Goal: Find specific page/section: Find specific page/section

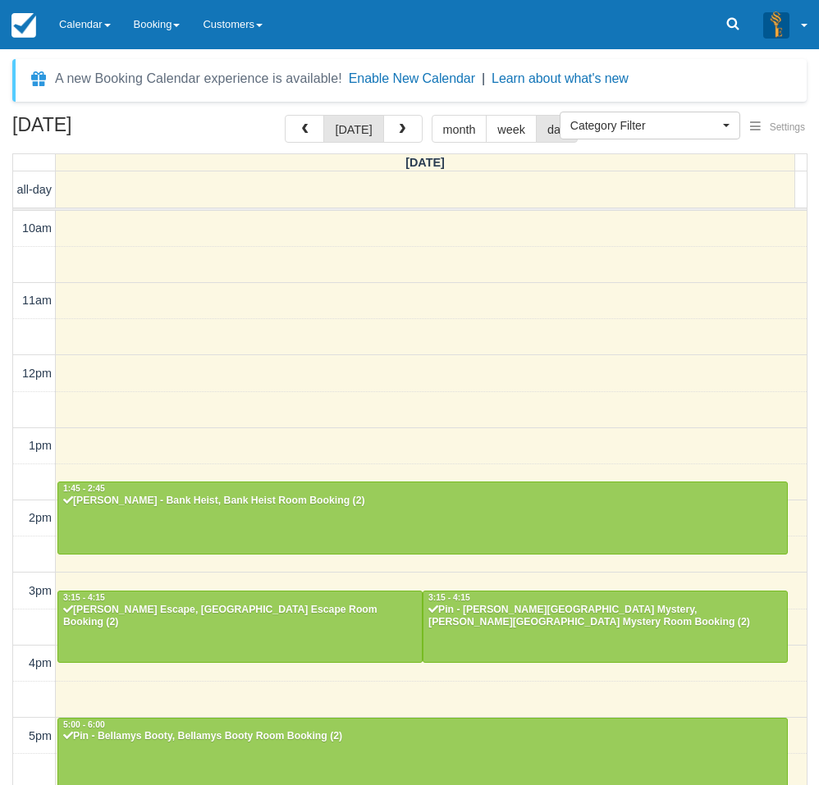
select select
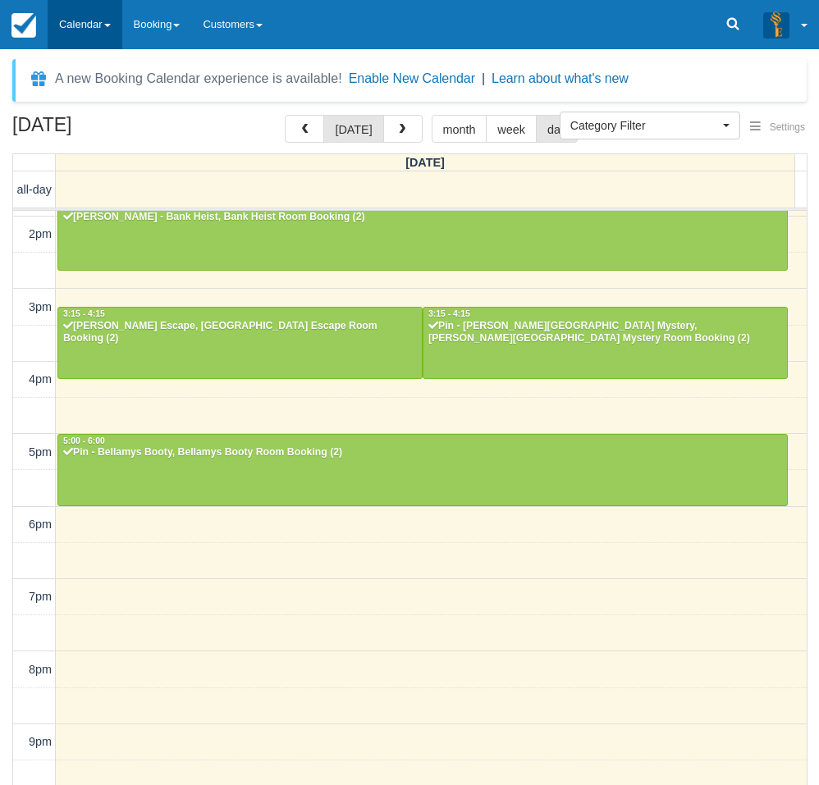
click at [98, 20] on link "Calendar" at bounding box center [85, 24] width 75 height 49
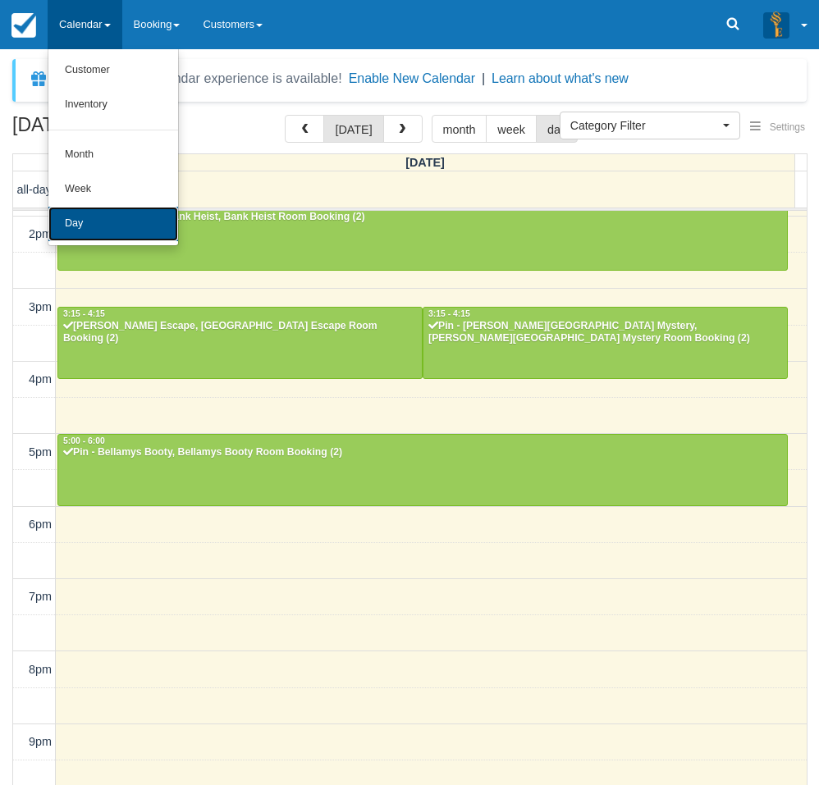
click at [109, 220] on link "Day" at bounding box center [113, 224] width 130 height 34
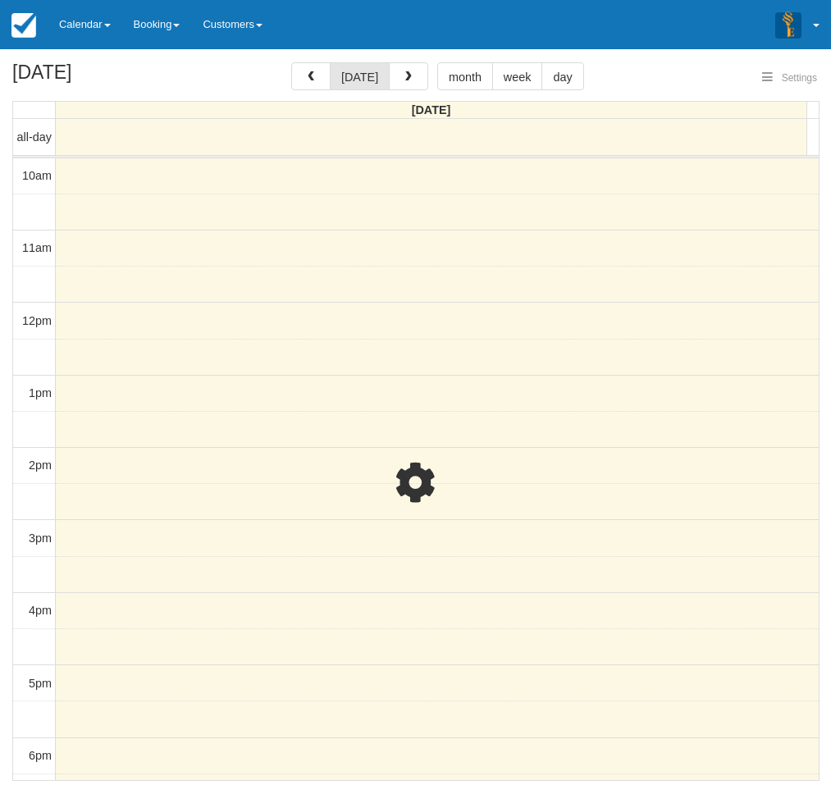
select select
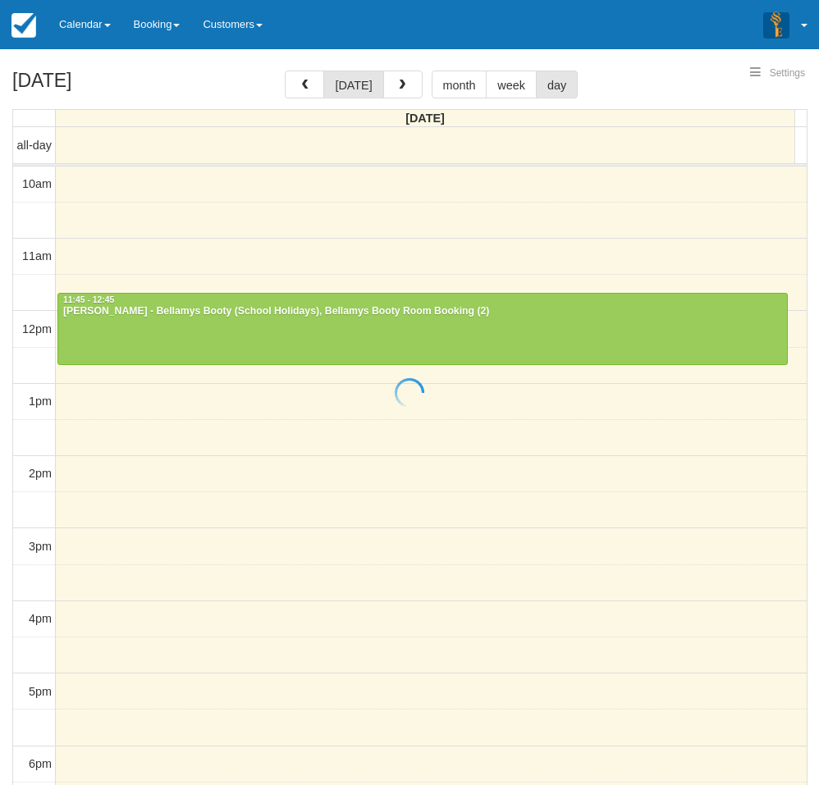
select select
